Goal: Task Accomplishment & Management: Use online tool/utility

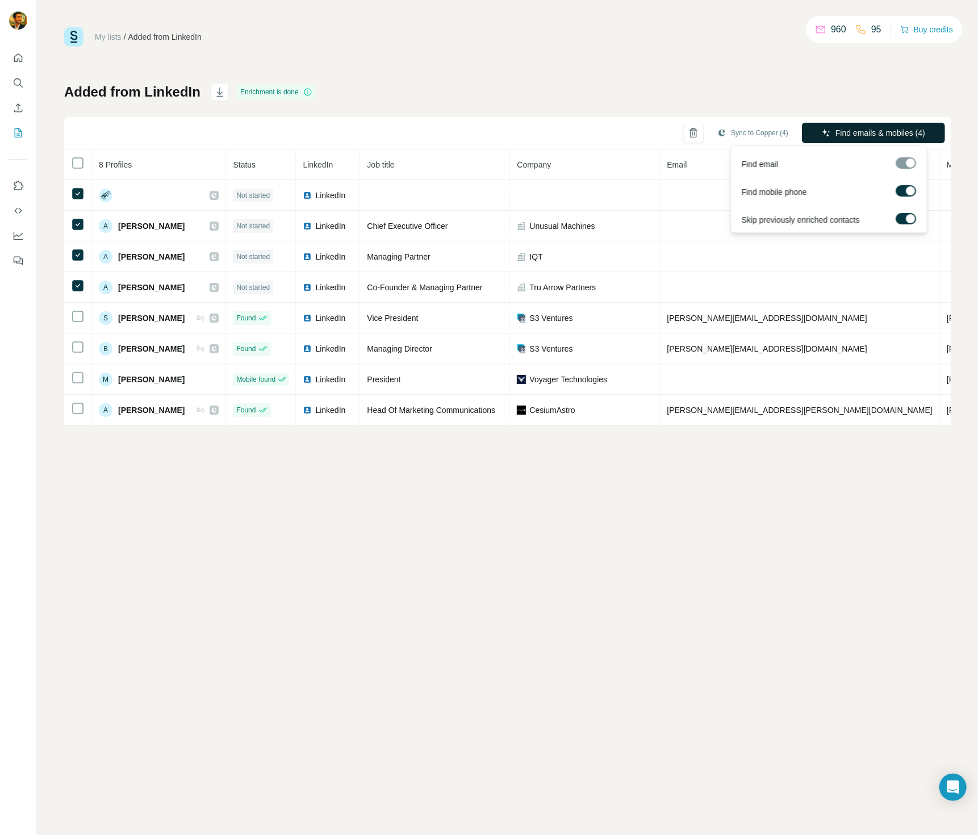
click at [907, 133] on span "Find emails & mobiles (4)" at bounding box center [881, 132] width 90 height 11
